Goal: Information Seeking & Learning: Learn about a topic

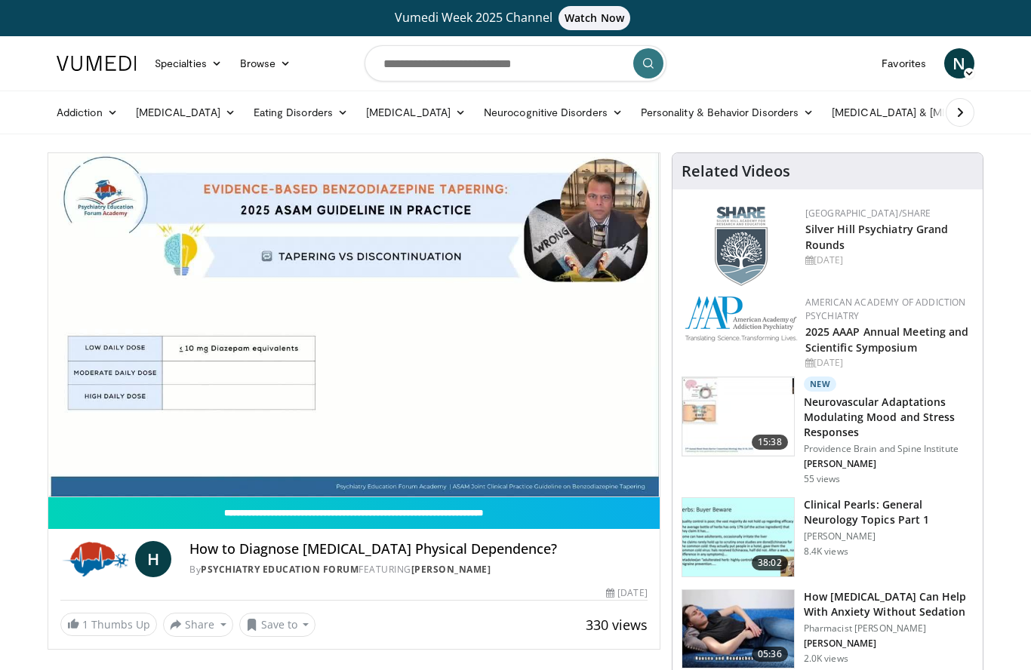
click at [177, 383] on div "10 seconds Tap to unmute" at bounding box center [353, 324] width 611 height 343
click at [214, 387] on div "10 seconds Tap to unmute" at bounding box center [353, 324] width 611 height 343
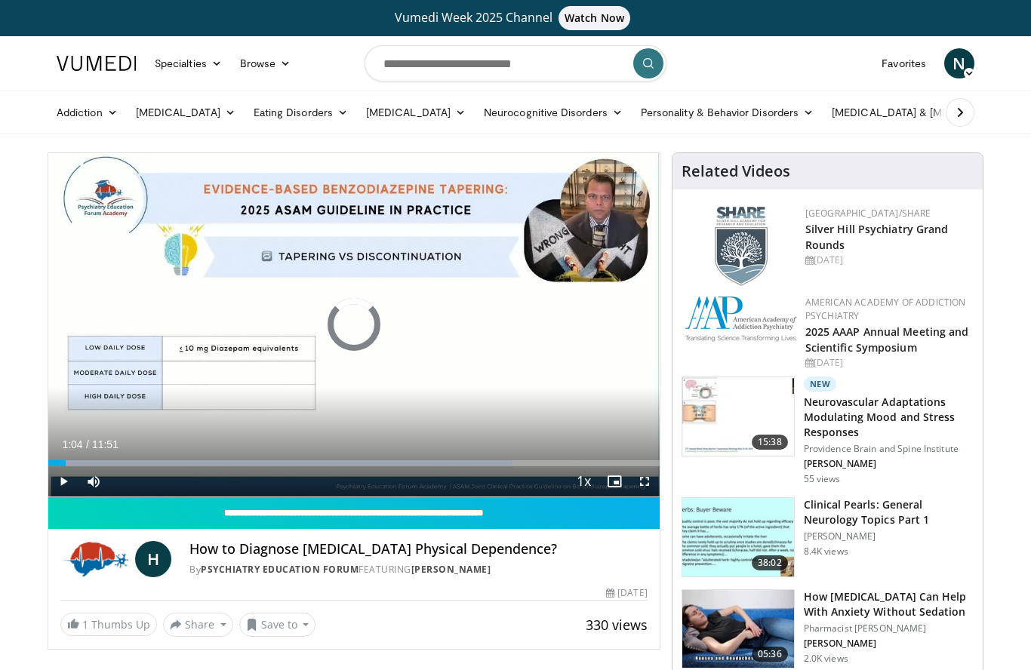
click at [104, 460] on div "Progress Bar" at bounding box center [280, 463] width 464 height 6
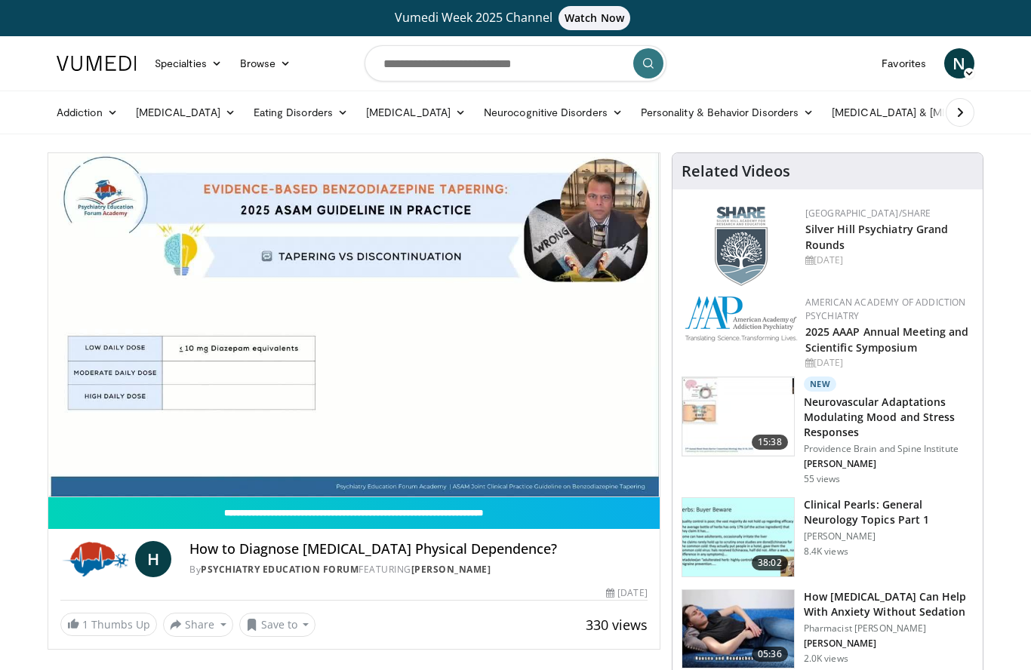
click at [844, 379] on div "New" at bounding box center [889, 384] width 170 height 15
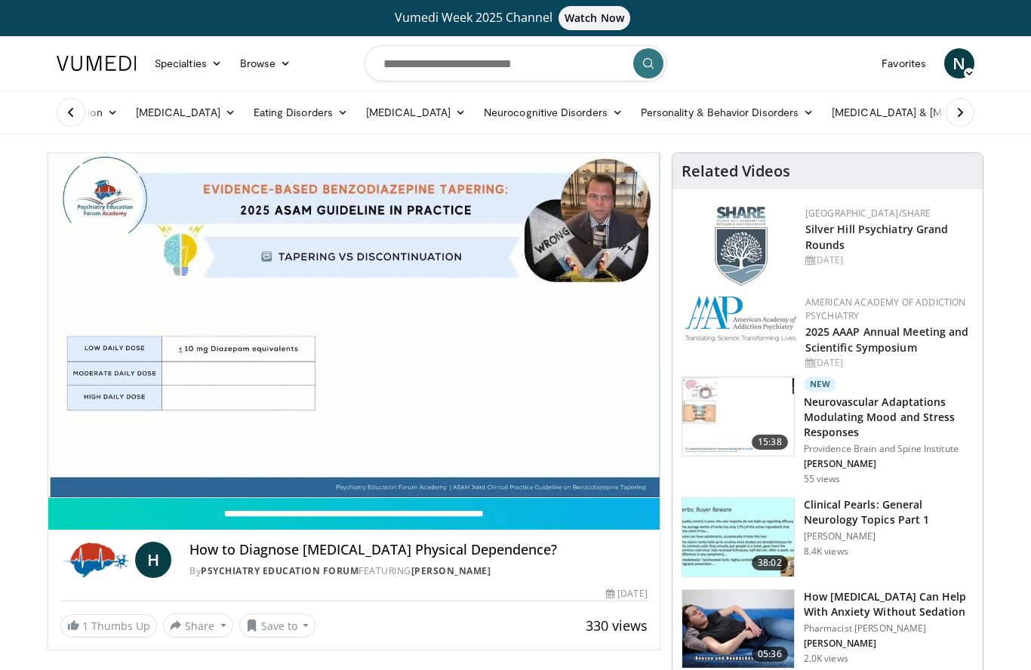
click at [349, 327] on div "10 seconds Tap to unmute" at bounding box center [353, 325] width 611 height 344
click at [432, 319] on div "10 seconds Tap to unmute" at bounding box center [353, 325] width 611 height 344
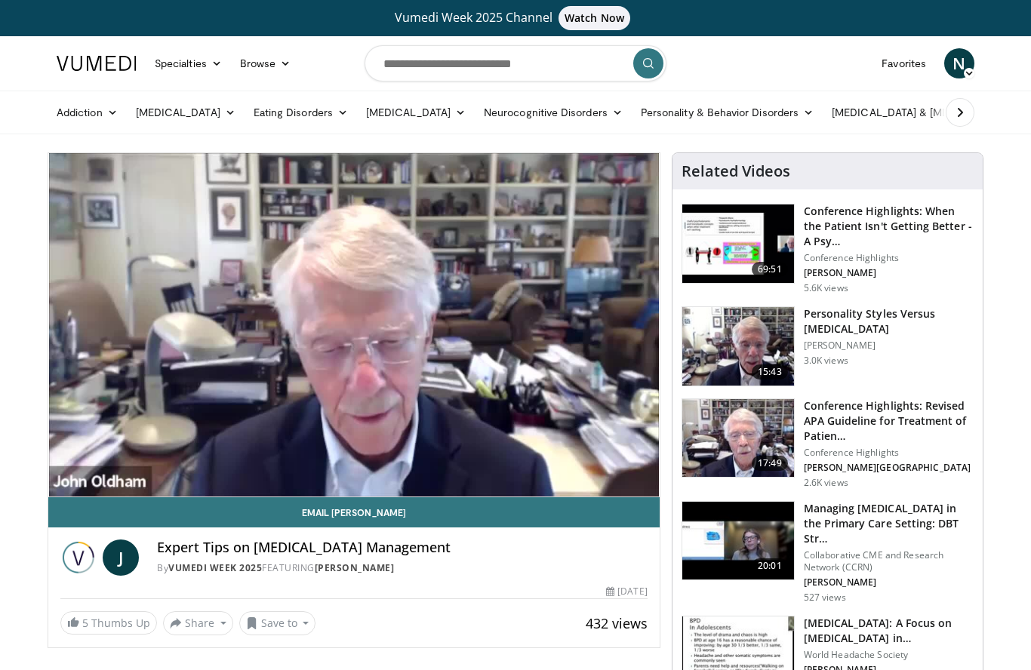
click at [356, 318] on icon "Video Player" at bounding box center [354, 324] width 42 height 42
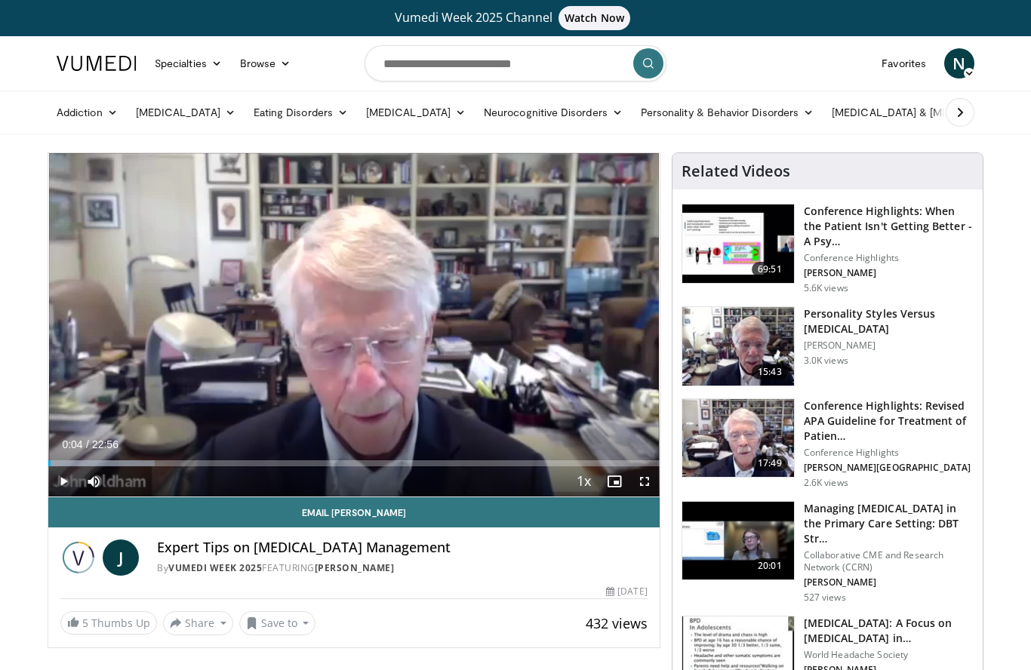
click at [352, 321] on icon "Video Player" at bounding box center [354, 324] width 42 height 42
